Goal: Task Accomplishment & Management: Use online tool/utility

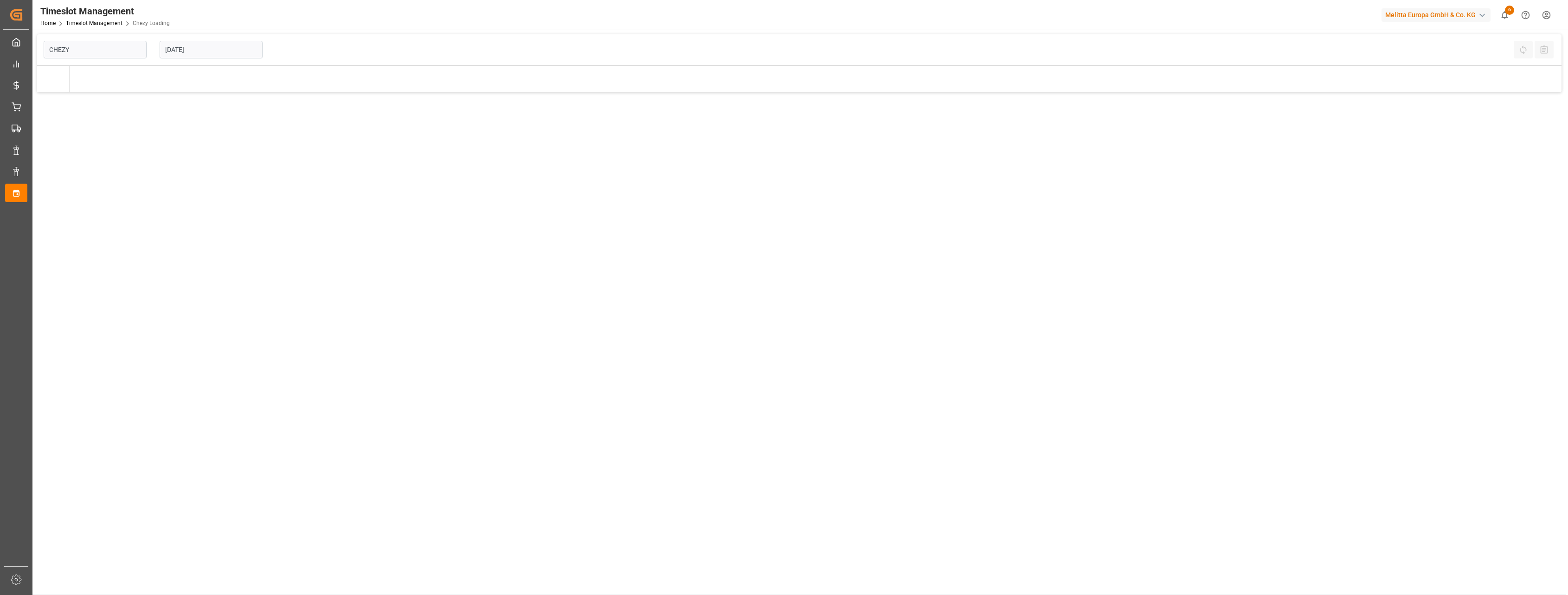
type input "Chezy Loading"
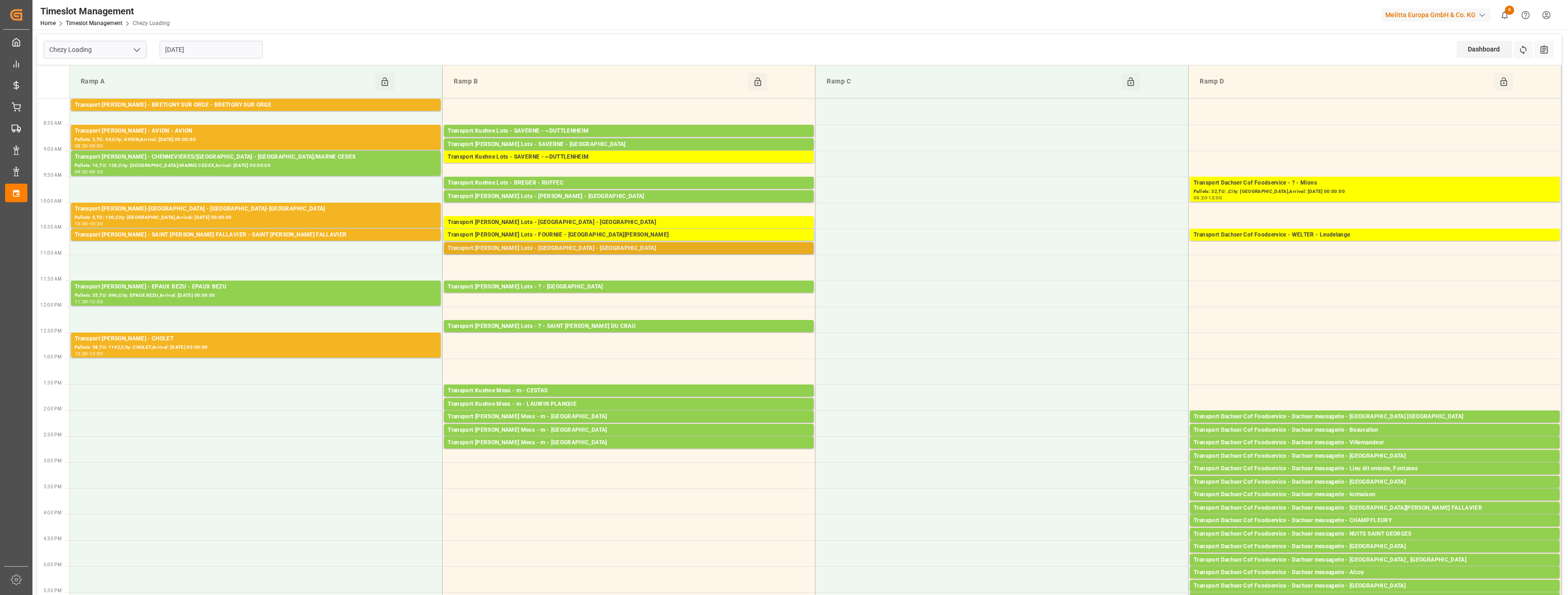
click at [535, 246] on div "Transport [PERSON_NAME] Lots - [GEOGRAPHIC_DATA] - [GEOGRAPHIC_DATA]" at bounding box center [629, 248] width 363 height 9
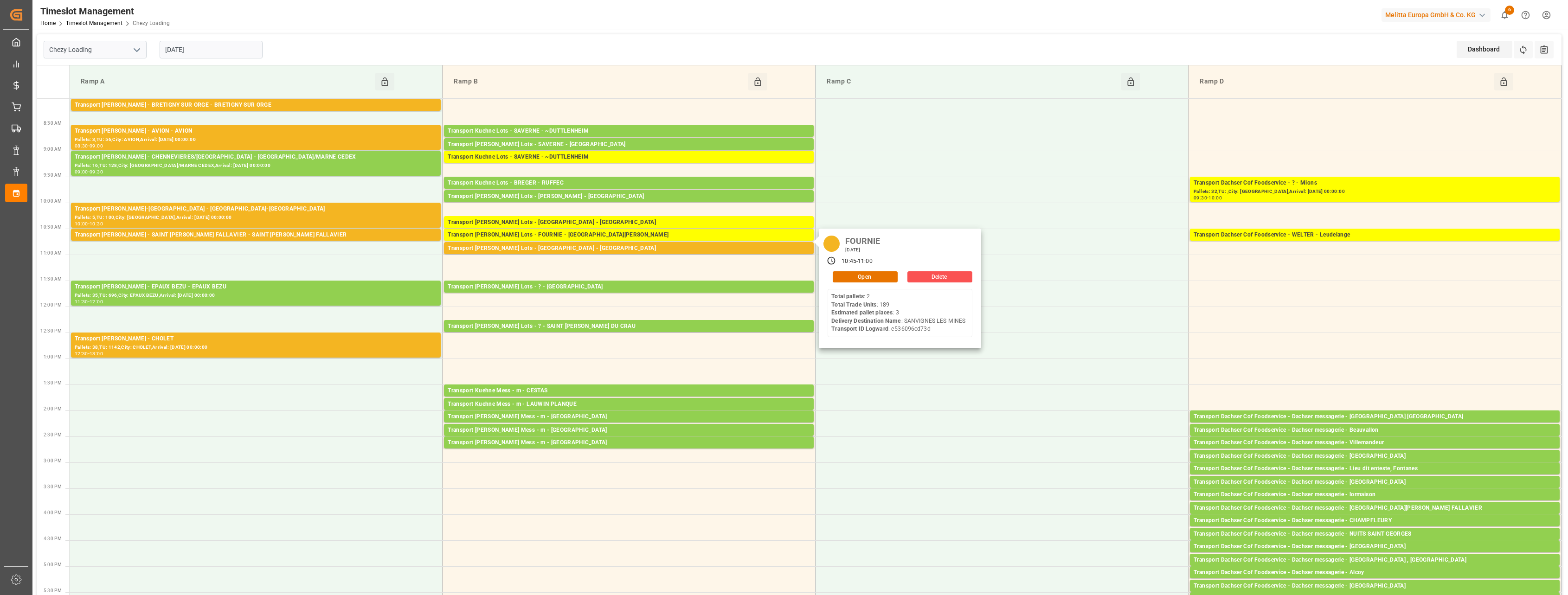
click at [375, 98] on tabel "Ramp A Click to Block this Resource Ramp B Click to Block this Resource Ramp C …" at bounding box center [815, 82] width 1492 height 33
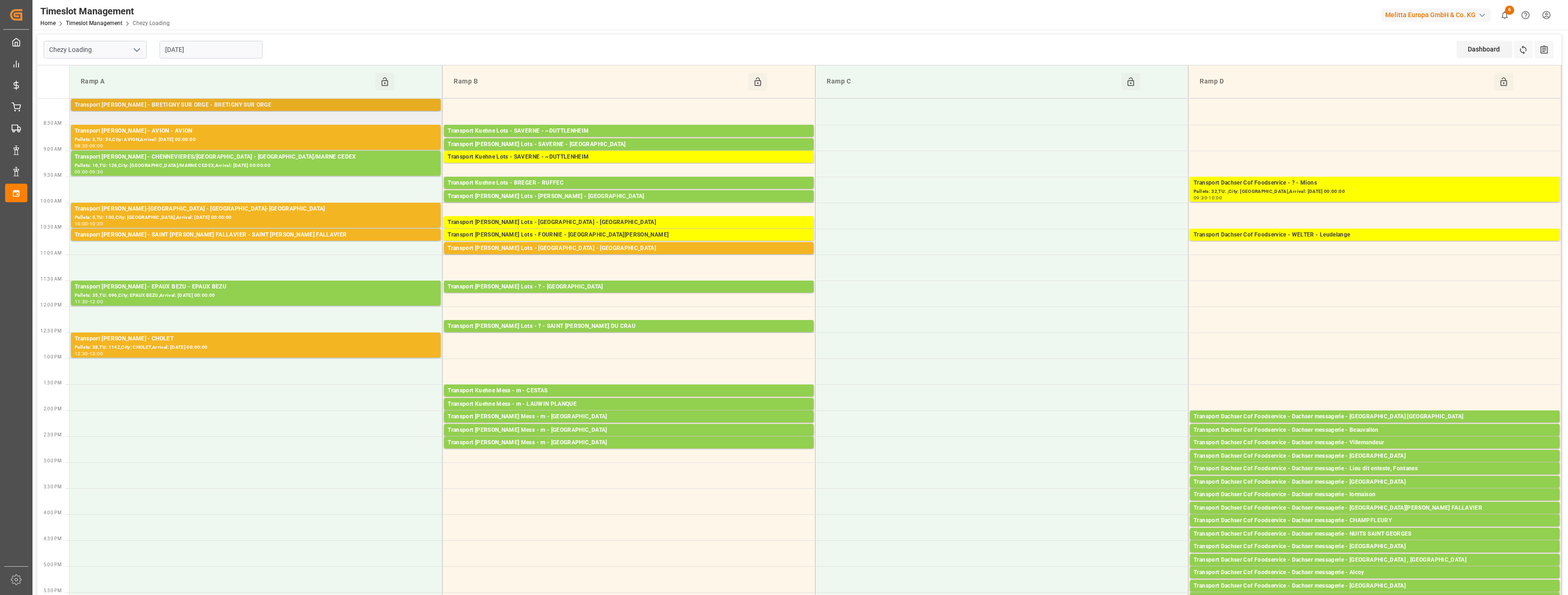
click at [370, 101] on div "Transport [PERSON_NAME] - BRETIGNY SUR ORGE - BRETIGNY SUR ORGE" at bounding box center [256, 105] width 363 height 9
click at [369, 136] on div "Pallets: 3,TU: 56,City: AVION,Arrival: [DATE] 00:00:00" at bounding box center [256, 140] width 363 height 8
click at [355, 209] on div "Transport [PERSON_NAME]-[GEOGRAPHIC_DATA] - [GEOGRAPHIC_DATA]-[GEOGRAPHIC_DATA]" at bounding box center [256, 208] width 363 height 9
click at [349, 239] on div "Transport [PERSON_NAME] - SAINT [PERSON_NAME] FALLAVIER - SAINT [PERSON_NAME] F…" at bounding box center [256, 235] width 363 height 9
